Goal: Contribute content: Add original content to the website for others to see

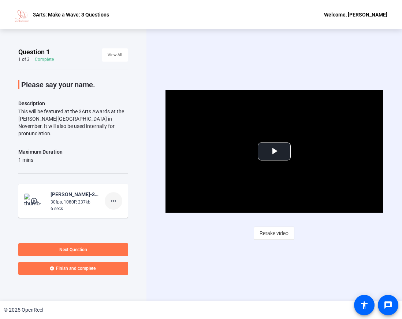
click at [109, 196] on mat-icon "more_horiz" at bounding box center [113, 200] width 9 height 9
click at [110, 216] on span "Retake" at bounding box center [121, 217] width 29 height 9
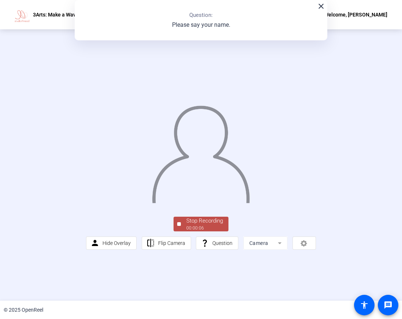
click at [195, 231] on div "00:00:06" at bounding box center [205, 228] width 37 height 7
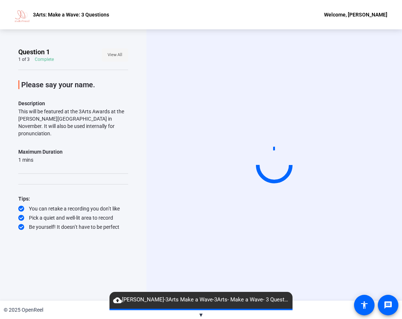
click at [116, 59] on span "View All" at bounding box center [115, 54] width 15 height 11
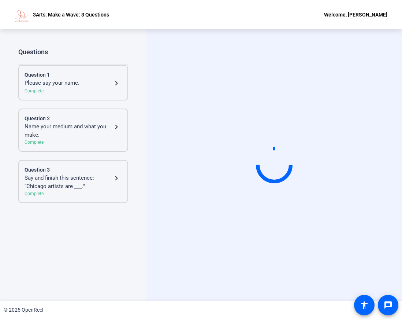
click at [76, 89] on div "Complete" at bounding box center [73, 91] width 97 height 7
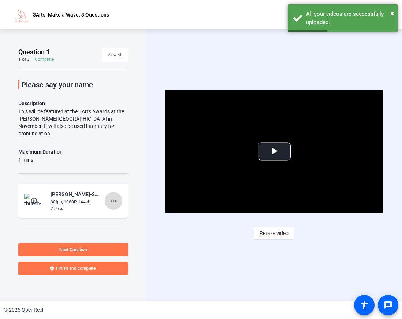
click at [110, 196] on mat-icon "more_horiz" at bounding box center [113, 200] width 9 height 9
click at [117, 218] on span "Retake" at bounding box center [121, 217] width 29 height 9
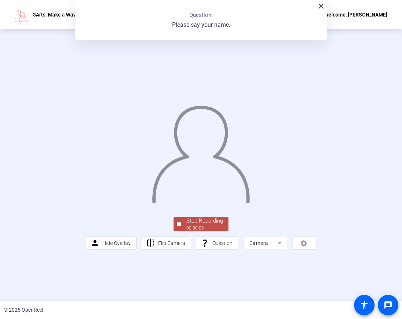
click at [218, 231] on div "00:00:06" at bounding box center [205, 228] width 37 height 7
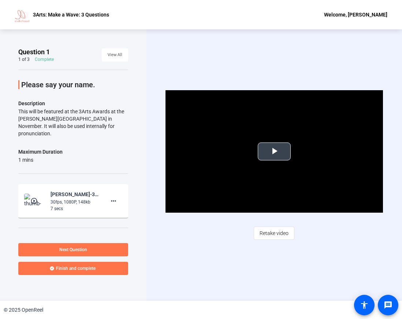
click at [274, 151] on span "Video Player" at bounding box center [274, 151] width 0 height 0
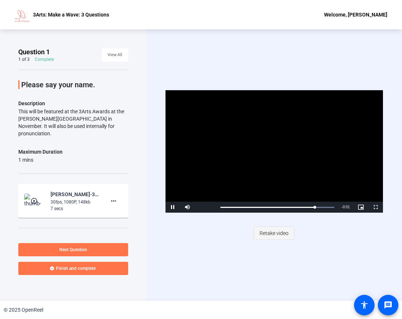
click at [282, 228] on span "Retake video" at bounding box center [274, 233] width 29 height 14
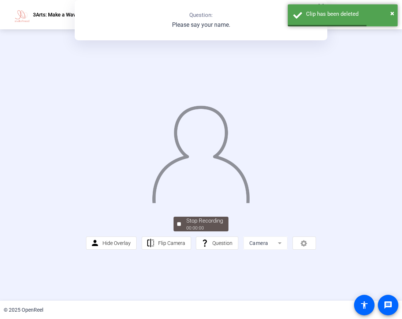
click at [296, 282] on div "Stop Recording 00:00:00 person Hide Overlay flip Flip Camera question_mark Ques…" at bounding box center [201, 164] width 402 height 271
click at [298, 250] on div "person Hide Overlay flip Flip Camera question_mark Question Camera" at bounding box center [201, 242] width 230 height 13
click at [300, 250] on div "person Hide Overlay flip Flip Camera question_mark Question Camera" at bounding box center [201, 242] width 230 height 13
click at [391, 10] on span "×" at bounding box center [393, 13] width 4 height 9
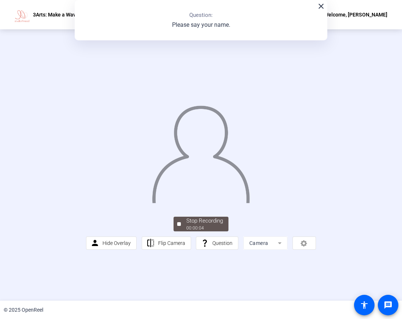
click at [196, 19] on div "close Question: Please say your name." at bounding box center [201, 20] width 253 height 40
click at [324, 11] on div "close Question: Please say your name." at bounding box center [201, 20] width 253 height 40
click at [186, 232] on span "Stop Recording 00:00:06" at bounding box center [205, 224] width 48 height 15
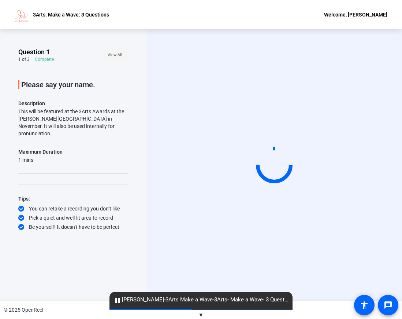
click at [116, 55] on span "View All" at bounding box center [115, 54] width 15 height 11
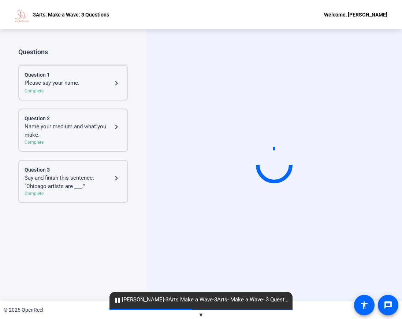
click at [127, 99] on div "Question 1 Please say your name. navigate_next Complete" at bounding box center [73, 83] width 110 height 36
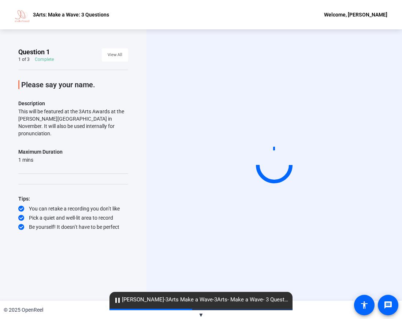
click at [106, 89] on div "Please say your name. Description This will be featured at the 3Arts Awards at …" at bounding box center [73, 150] width 110 height 161
click at [113, 56] on span "View All" at bounding box center [115, 54] width 15 height 11
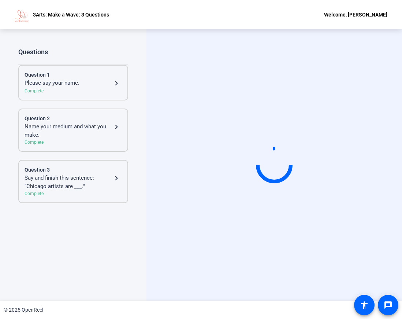
click at [105, 90] on div "Complete" at bounding box center [73, 91] width 97 height 7
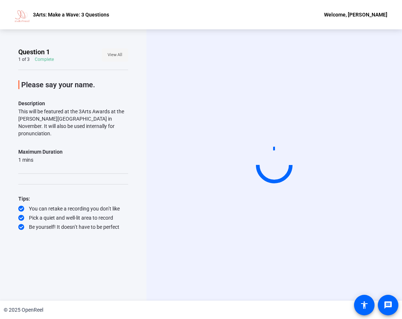
click at [113, 51] on span "View All" at bounding box center [115, 54] width 15 height 11
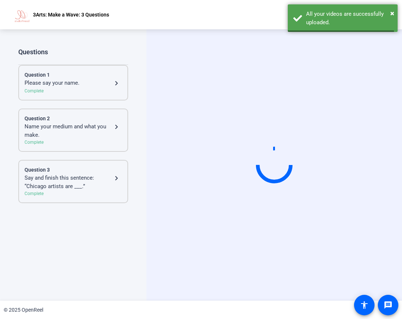
click at [104, 74] on div "Question 1" at bounding box center [73, 75] width 97 height 8
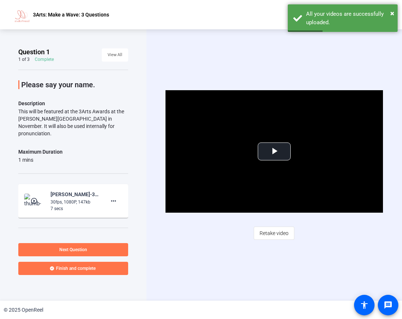
scroll to position [32, 0]
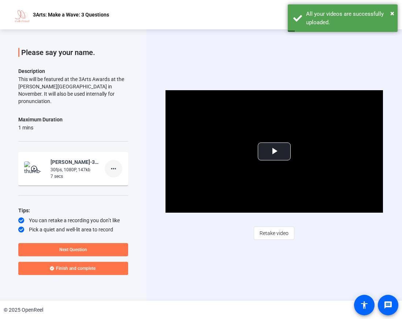
click at [109, 164] on mat-icon "more_horiz" at bounding box center [113, 168] width 9 height 9
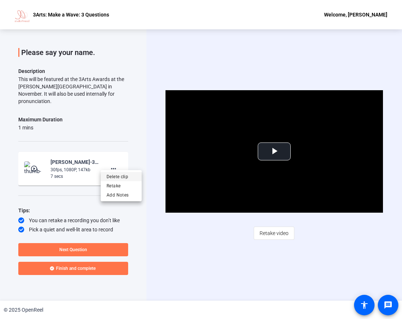
click at [130, 178] on span "Delete clip" at bounding box center [121, 176] width 29 height 9
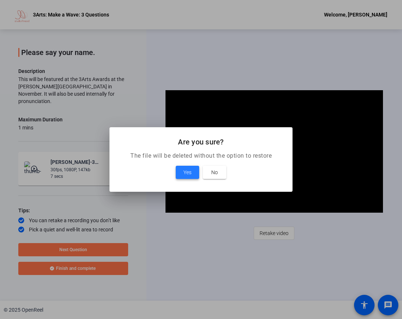
click at [185, 170] on span "Yes" at bounding box center [188, 172] width 8 height 9
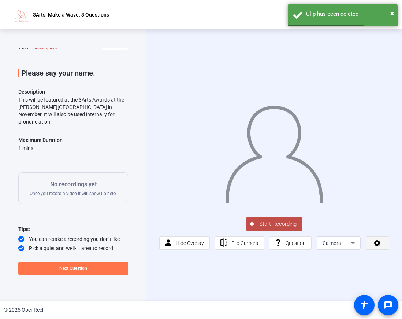
click at [377, 243] on icon at bounding box center [377, 242] width 8 height 7
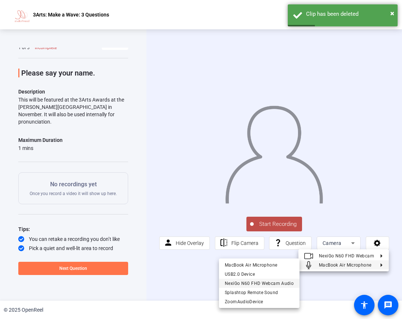
click at [263, 281] on span "NexiGo N60 FHD Webcam Audio" at bounding box center [259, 283] width 69 height 5
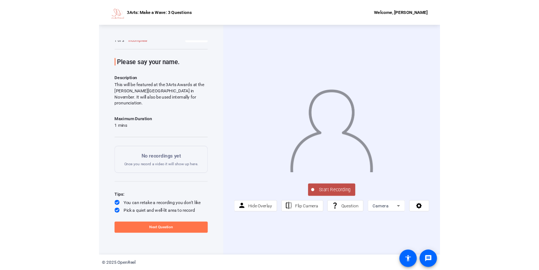
scroll to position [0, 0]
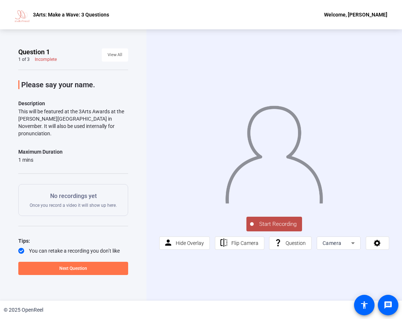
click at [267, 221] on span "Start Recording" at bounding box center [278, 224] width 48 height 8
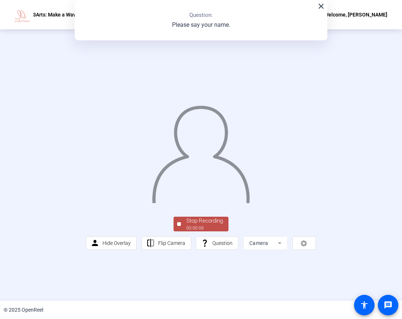
click at [201, 231] on div "00:00:06" at bounding box center [205, 228] width 37 height 7
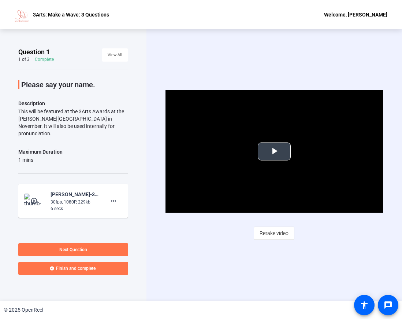
click at [289, 143] on div "Video Player is loading. Play Video Play Mute Current Time 0:00 / Duration 0:06…" at bounding box center [274, 151] width 217 height 122
click at [274, 151] on span "Video Player" at bounding box center [274, 151] width 0 height 0
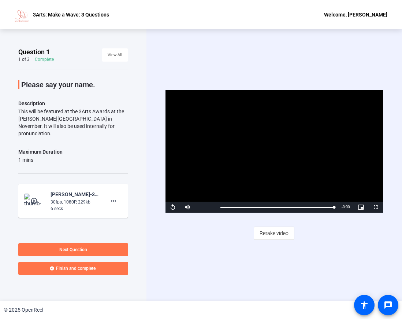
click at [174, 207] on span "Video Player" at bounding box center [173, 207] width 15 height 0
click at [171, 207] on span "Video Player" at bounding box center [173, 207] width 15 height 0
click at [262, 232] on span "Retake video" at bounding box center [274, 233] width 29 height 14
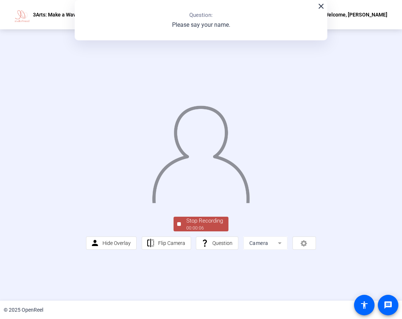
click at [211, 225] on div "Stop Recording" at bounding box center [205, 221] width 37 height 8
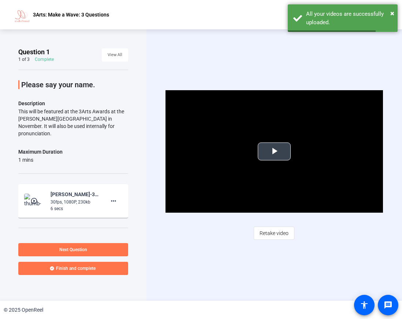
click at [287, 162] on video "Video Player" at bounding box center [274, 151] width 217 height 122
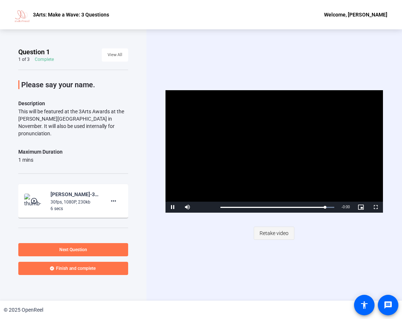
click at [283, 229] on span "Retake video" at bounding box center [274, 233] width 29 height 14
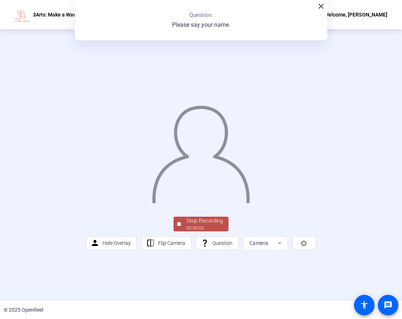
click at [200, 231] on div "00:00:06" at bounding box center [205, 228] width 37 height 7
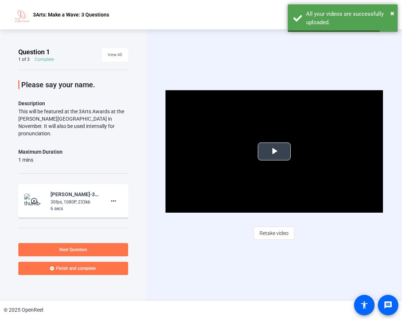
click at [274, 151] on span "Video Player" at bounding box center [274, 151] width 0 height 0
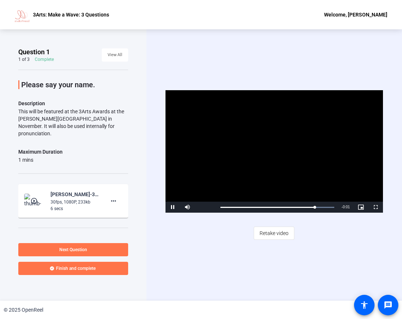
click at [175, 207] on span "Video Player" at bounding box center [173, 207] width 15 height 0
click at [110, 196] on mat-icon "more_horiz" at bounding box center [113, 200] width 9 height 9
click at [129, 211] on span "Delete clip" at bounding box center [121, 208] width 29 height 9
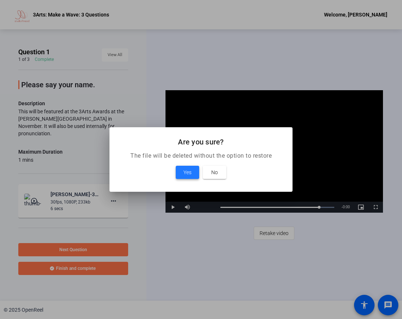
click at [187, 173] on span "Yes" at bounding box center [188, 172] width 8 height 9
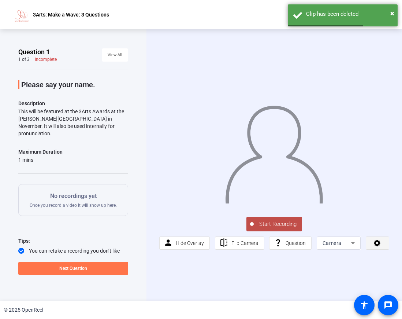
click at [374, 240] on icon at bounding box center [377, 242] width 8 height 7
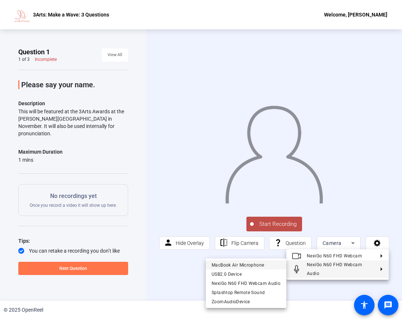
click at [262, 266] on span "MacBook Air Microphone" at bounding box center [238, 264] width 52 height 5
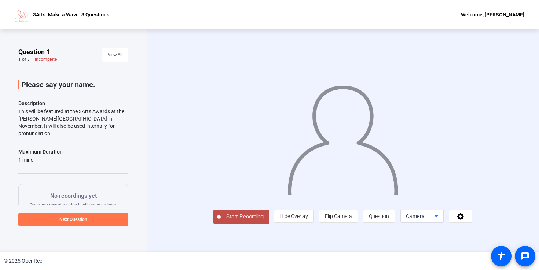
click at [402, 217] on icon at bounding box center [436, 216] width 9 height 9
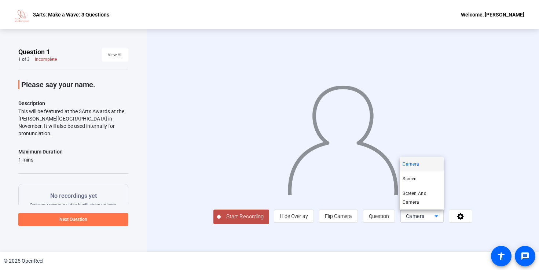
click at [402, 217] on div at bounding box center [269, 135] width 539 height 270
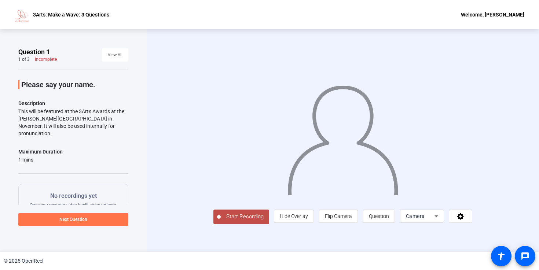
click at [236, 214] on span "Start Recording" at bounding box center [245, 217] width 48 height 8
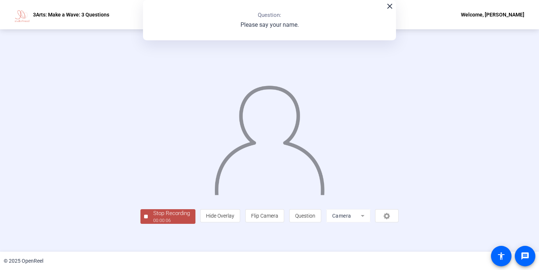
click at [174, 217] on div "Stop Recording" at bounding box center [171, 213] width 37 height 8
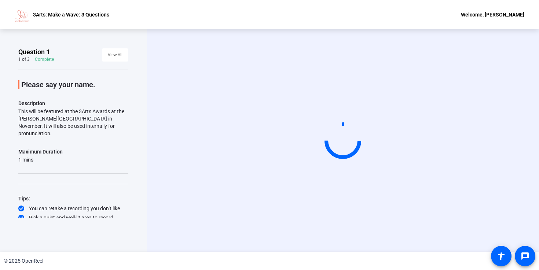
click at [72, 57] on div "Question 1 1 of 3 Complete View All" at bounding box center [73, 55] width 110 height 15
click at [104, 55] on span at bounding box center [115, 55] width 26 height 18
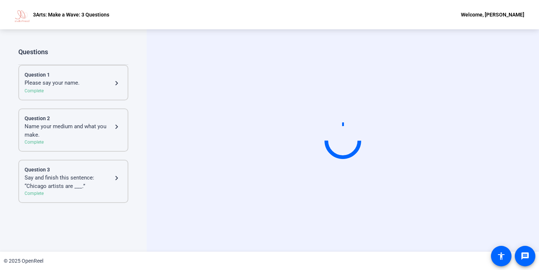
click at [80, 81] on div "Please say your name." at bounding box center [69, 83] width 88 height 9
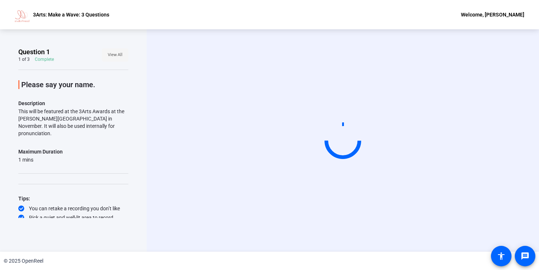
click at [113, 57] on span "View All" at bounding box center [115, 54] width 15 height 11
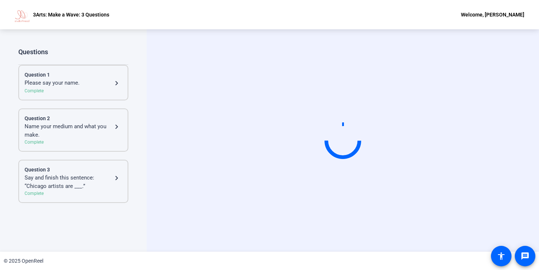
click at [63, 111] on div "Question 2 Name your medium and what you make. navigate_next Complete" at bounding box center [73, 129] width 110 height 43
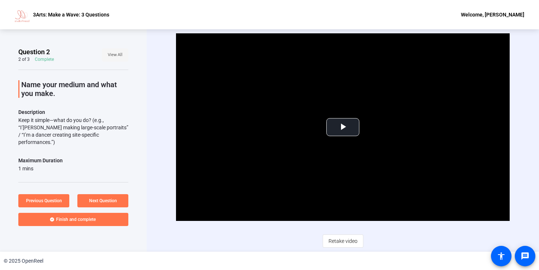
click at [114, 58] on span "View All" at bounding box center [115, 54] width 15 height 11
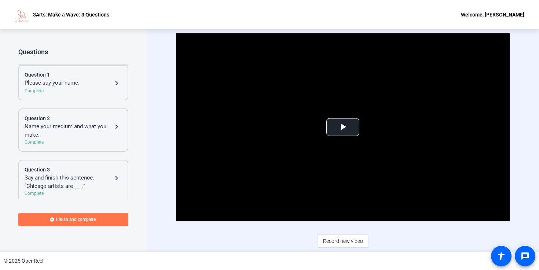
click at [84, 78] on div "Question 1" at bounding box center [73, 75] width 97 height 8
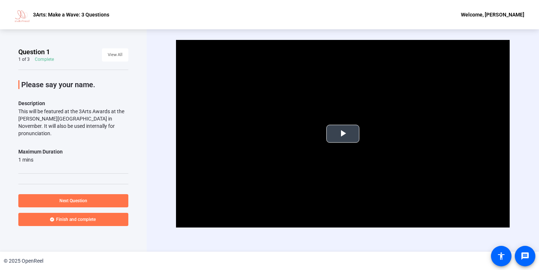
click at [333, 150] on video "Video Player" at bounding box center [342, 134] width 333 height 188
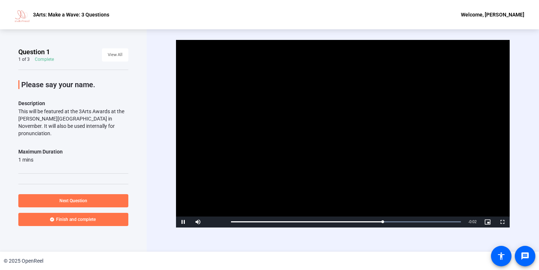
click at [185, 222] on span "Video Player" at bounding box center [183, 222] width 15 height 0
click at [97, 73] on div "Please say your name. Description This will be featured at the 3Arts Awards at …" at bounding box center [73, 150] width 110 height 161
click at [90, 95] on div "Please say your name. Description This will be featured at the 3Arts Awards at …" at bounding box center [73, 150] width 110 height 161
click at [112, 57] on span "View All" at bounding box center [115, 54] width 15 height 11
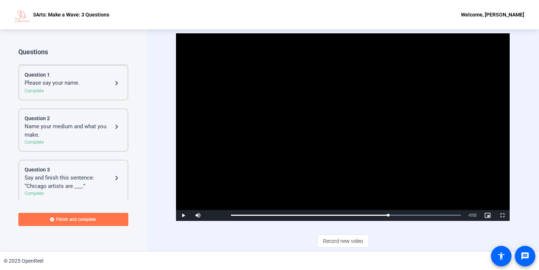
click at [63, 76] on div "Question 1" at bounding box center [73, 75] width 97 height 8
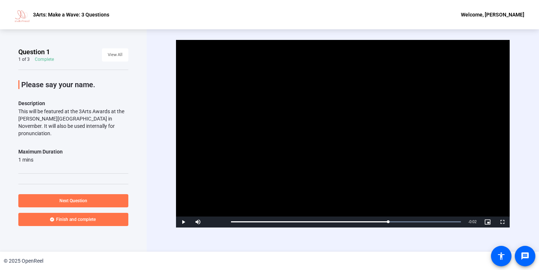
click at [175, 221] on div "Video Player is loading. Play Video Play Mute Current Time 0:04 / Duration 0:06…" at bounding box center [343, 140] width 392 height 222
click at [182, 222] on span "Video Player" at bounding box center [183, 222] width 15 height 0
click at [43, 60] on div "Complete" at bounding box center [44, 59] width 19 height 6
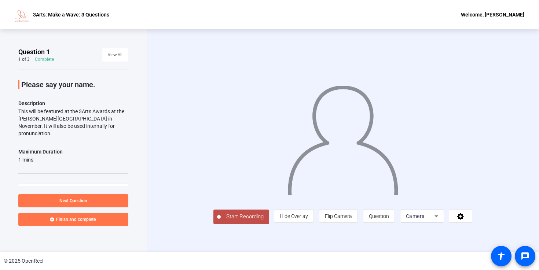
click at [425, 219] on span "Camera" at bounding box center [415, 216] width 19 height 6
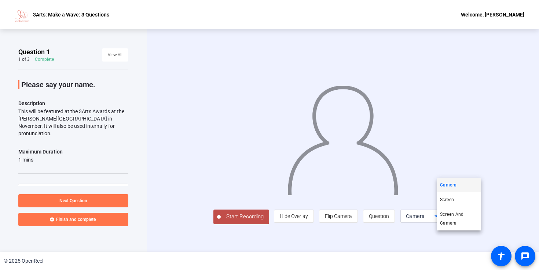
click at [446, 240] on div at bounding box center [269, 135] width 539 height 270
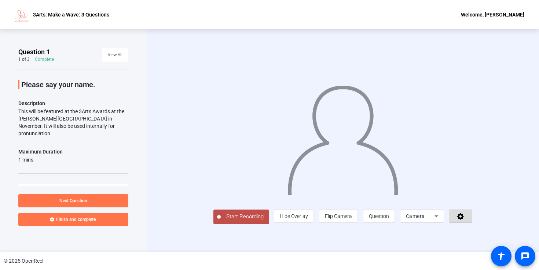
click at [465, 220] on icon at bounding box center [460, 216] width 8 height 7
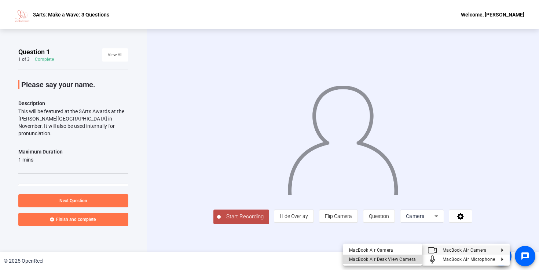
click at [379, 256] on div "MacBook Air Desk View Camera" at bounding box center [382, 259] width 67 height 9
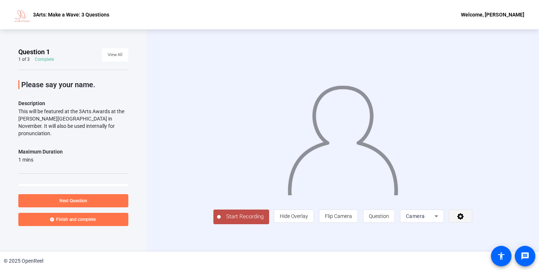
click at [472, 225] on span at bounding box center [460, 216] width 23 height 18
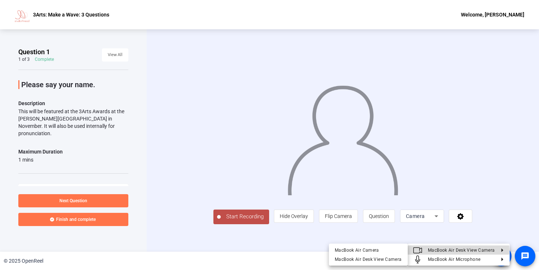
click at [447, 251] on span "MacBook Air Desk View Camera" at bounding box center [461, 249] width 67 height 5
click at [75, 110] on div at bounding box center [269, 135] width 539 height 270
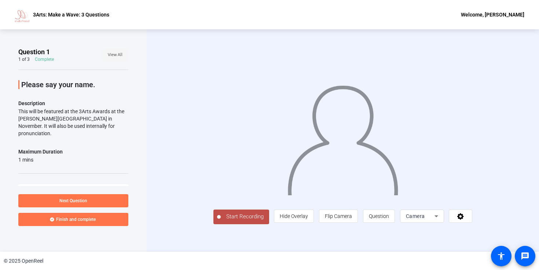
click at [118, 60] on span "View All" at bounding box center [115, 54] width 15 height 11
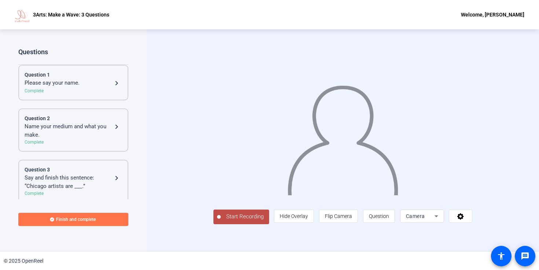
click at [85, 80] on div "Please say your name." at bounding box center [69, 83] width 88 height 9
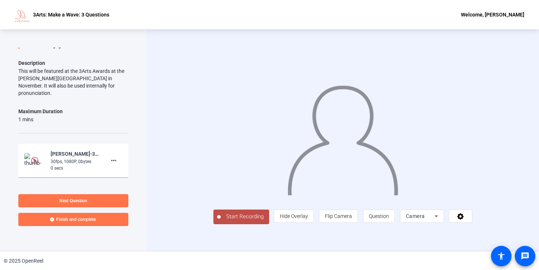
scroll to position [54, 0]
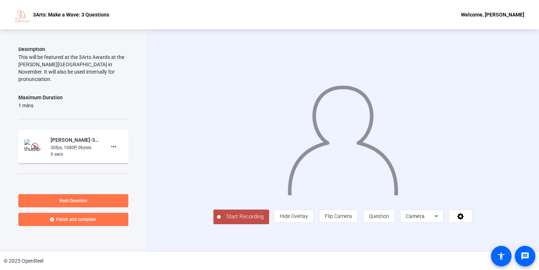
click at [87, 144] on div "30fps, 1080P, 0bytes" at bounding box center [75, 147] width 49 height 7
click at [50, 139] on div "[PERSON_NAME]-3Arts Make a Wave-3Arts- Make a Wave- 3 Questions-1757610204130-w…" at bounding box center [73, 147] width 98 height 22
click at [41, 139] on img at bounding box center [35, 146] width 22 height 15
click at [38, 143] on img at bounding box center [34, 146] width 7 height 7
click at [117, 142] on mat-icon "more_horiz" at bounding box center [113, 146] width 9 height 9
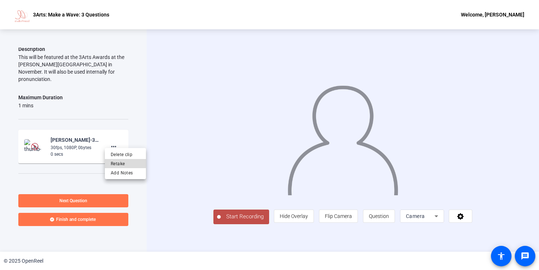
click at [118, 163] on span "Retake" at bounding box center [125, 163] width 29 height 9
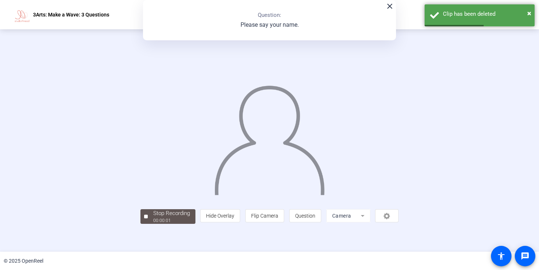
click at [389, 10] on mat-icon "close" at bounding box center [389, 6] width 9 height 9
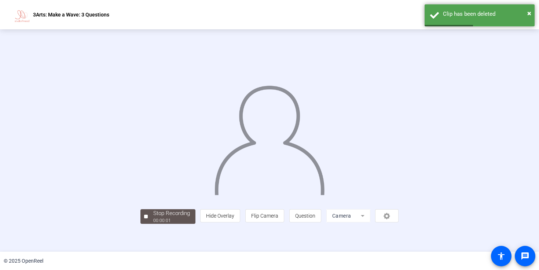
click at [389, 6] on div "3Arts: Make a Wave: 3 Questions Welcome, [PERSON_NAME]" at bounding box center [269, 14] width 539 height 29
click at [286, 113] on img at bounding box center [270, 137] width 112 height 116
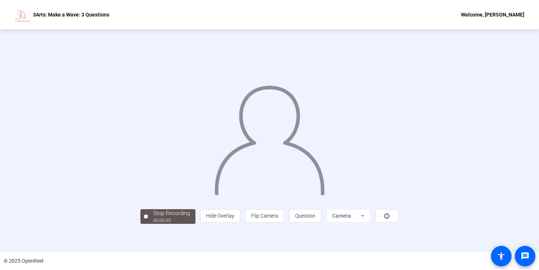
scroll to position [0, 0]
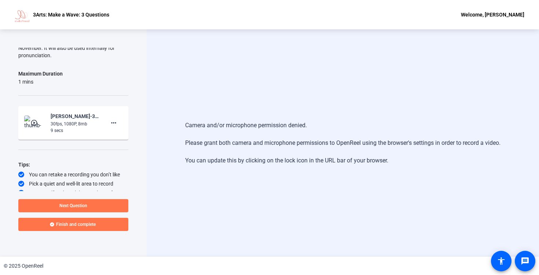
scroll to position [76, 0]
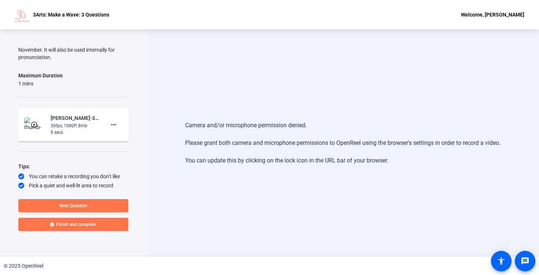
click at [90, 122] on div "30fps, 1080P, 8mb" at bounding box center [75, 125] width 49 height 7
click at [113, 120] on mat-icon "more_horiz" at bounding box center [113, 124] width 9 height 9
click at [75, 120] on div at bounding box center [269, 137] width 539 height 275
click at [41, 117] on img at bounding box center [35, 124] width 22 height 15
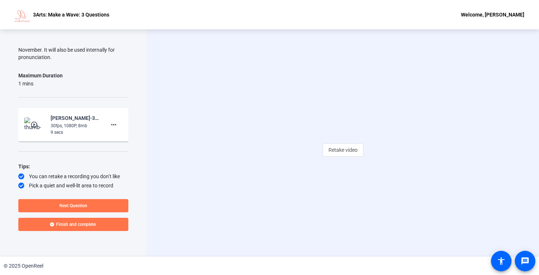
click at [38, 121] on mat-icon "play_circle_outline" at bounding box center [34, 124] width 9 height 7
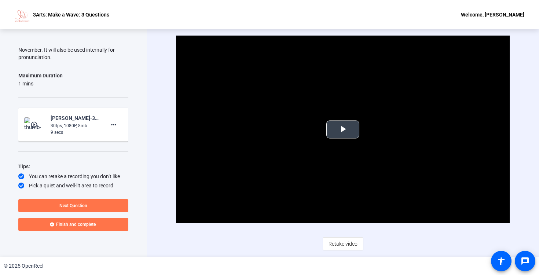
click at [343, 129] on span "Video Player" at bounding box center [343, 129] width 0 height 0
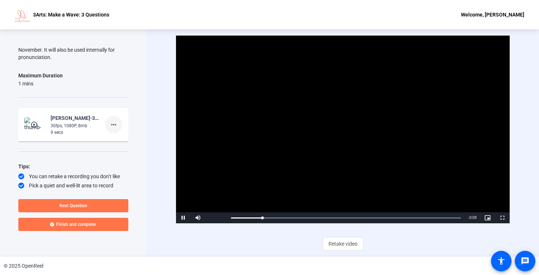
click at [115, 120] on mat-icon "more_horiz" at bounding box center [113, 124] width 9 height 9
click at [119, 129] on span "Delete clip" at bounding box center [125, 132] width 29 height 9
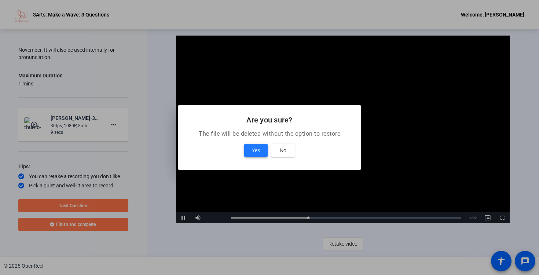
click at [251, 147] on span at bounding box center [255, 150] width 23 height 18
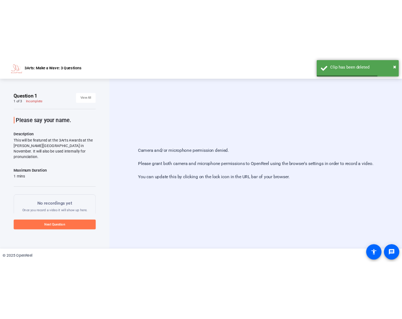
scroll to position [0, 0]
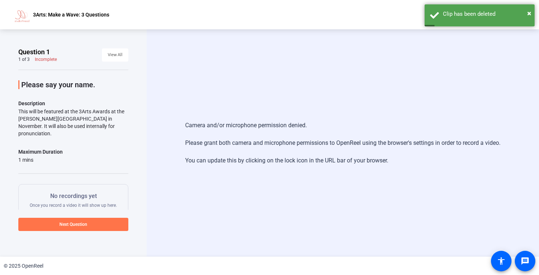
click at [300, 140] on div "Camera and/or microphone permission denied. Please grant both camera and microp…" at bounding box center [342, 143] width 315 height 59
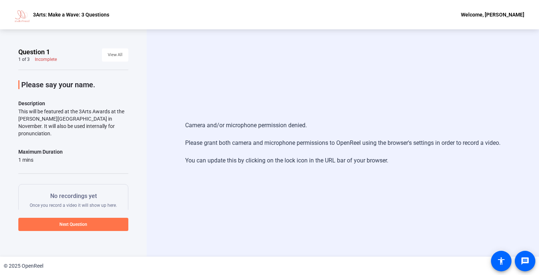
click at [177, 74] on div "Camera and/or microphone permission denied. Please grant both camera and microp…" at bounding box center [343, 142] width 392 height 227
click at [279, 62] on div "Camera and/or microphone permission denied. Please grant both camera and microp…" at bounding box center [343, 142] width 392 height 227
